Goal: Find specific page/section

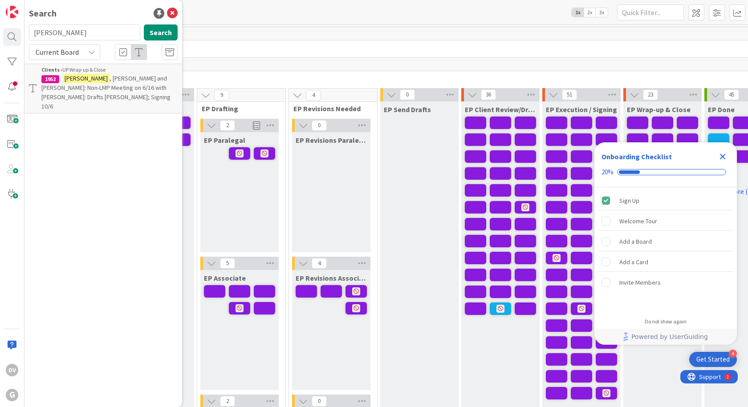
click at [85, 35] on input "[PERSON_NAME]" at bounding box center [84, 32] width 111 height 16
type input "[PERSON_NAME]"
click at [165, 30] on button "Search" at bounding box center [161, 32] width 34 height 16
click at [114, 114] on span ", [PERSON_NAME]: Drafts [PERSON_NAME] [PERSON_NAME]: Signing TBD" at bounding box center [107, 122] width 133 height 17
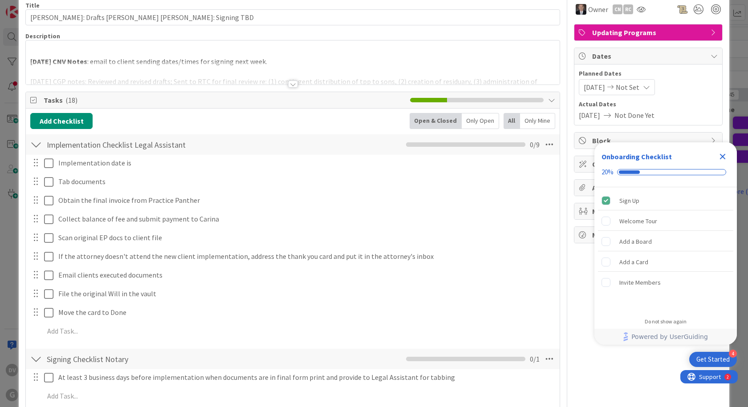
scroll to position [45, 0]
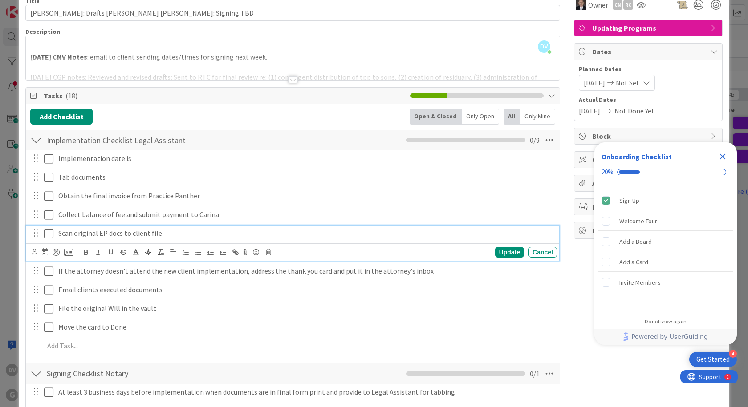
click at [51, 236] on icon at bounding box center [48, 233] width 9 height 11
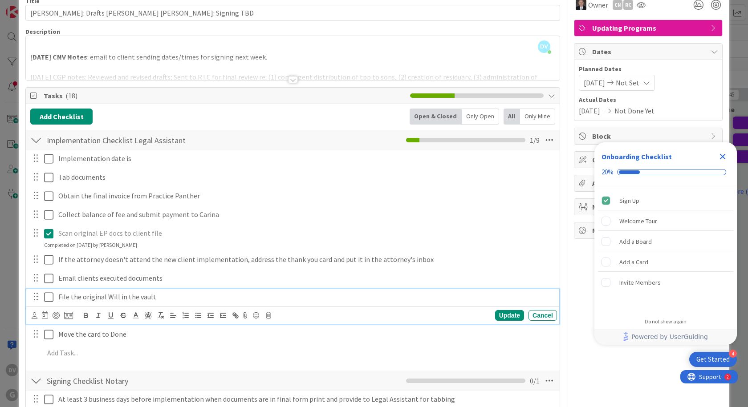
click at [46, 295] on icon at bounding box center [48, 297] width 9 height 11
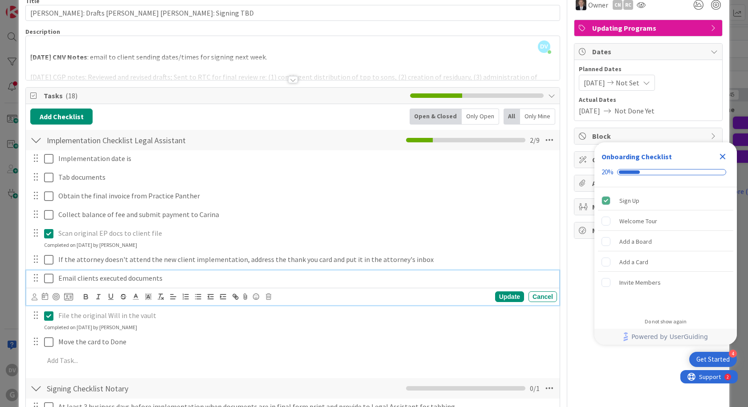
click at [48, 276] on icon at bounding box center [48, 278] width 9 height 11
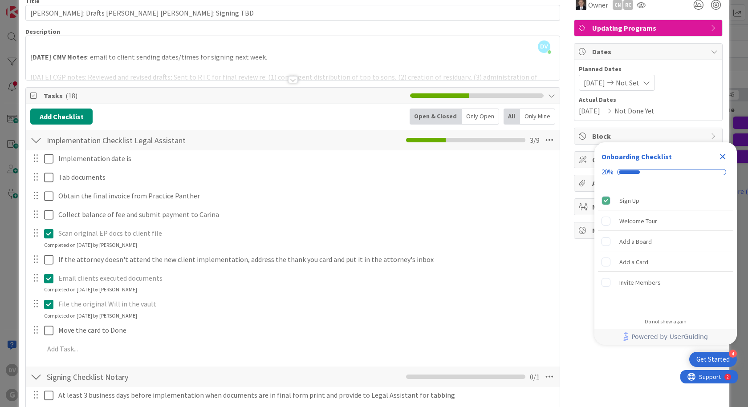
scroll to position [0, 0]
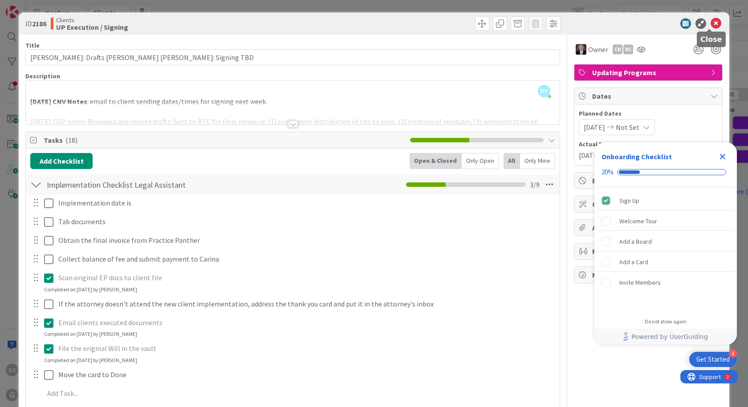
click at [712, 26] on icon at bounding box center [716, 23] width 11 height 11
